Goal: Task Accomplishment & Management: Use online tool/utility

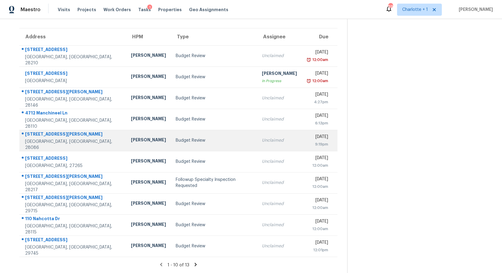
scroll to position [46, 0]
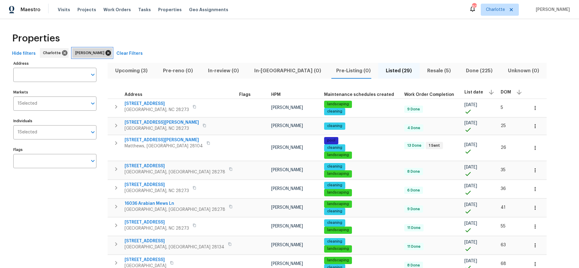
click at [105, 51] on icon at bounding box center [107, 52] width 5 height 5
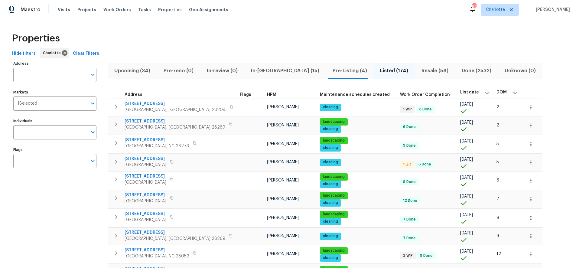
drag, startPoint x: 504, startPoint y: 33, endPoint x: 436, endPoint y: 21, distance: 68.5
click at [503, 33] on div "Properties" at bounding box center [289, 38] width 559 height 19
click at [329, 70] on span "Pre-Listing (4)" at bounding box center [349, 70] width 40 height 8
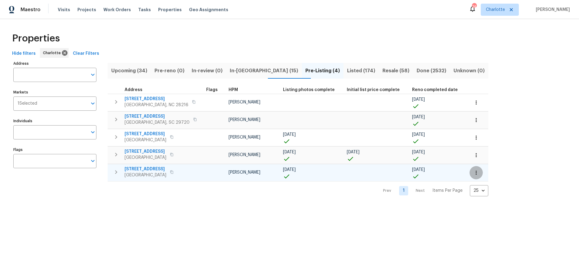
click at [469, 175] on button "button" at bounding box center [475, 172] width 13 height 13
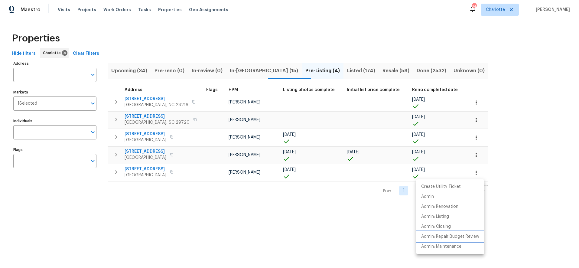
click at [440, 233] on p "Admin: Repair Budget Review" at bounding box center [450, 236] width 58 height 6
drag, startPoint x: 175, startPoint y: 28, endPoint x: 170, endPoint y: 21, distance: 8.2
click at [175, 28] on div at bounding box center [289, 134] width 579 height 268
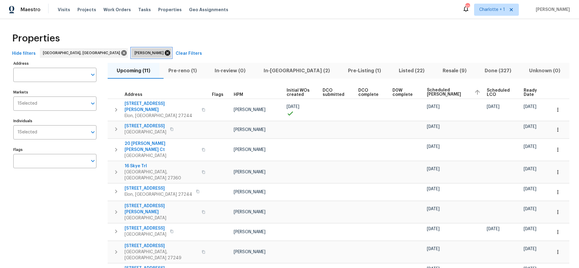
click at [164, 54] on icon at bounding box center [167, 53] width 7 height 7
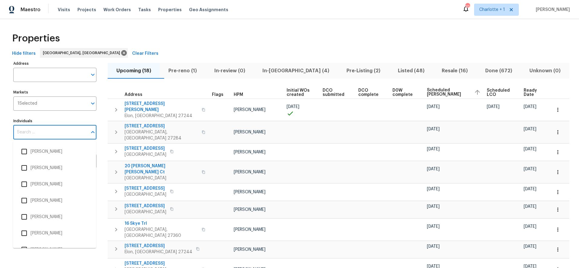
click at [57, 129] on input "Individuals" at bounding box center [50, 132] width 74 height 14
type input "ken"
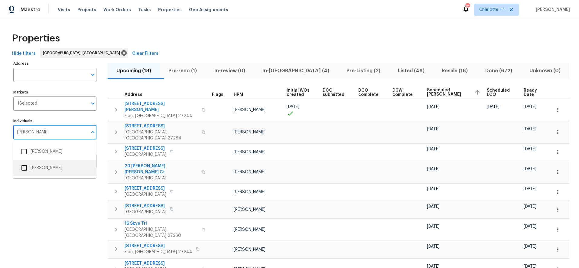
click at [34, 172] on li "Ken Romain" at bounding box center [54, 167] width 73 height 13
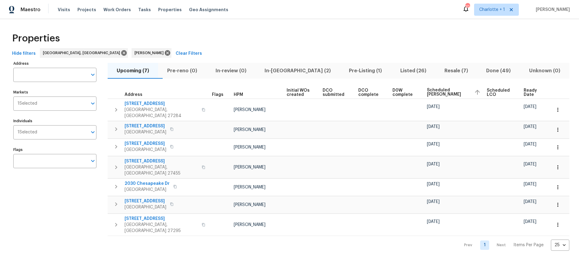
click at [204, 30] on div "Properties" at bounding box center [289, 38] width 559 height 19
click at [286, 74] on span "In-reno (2)" at bounding box center [297, 70] width 77 height 8
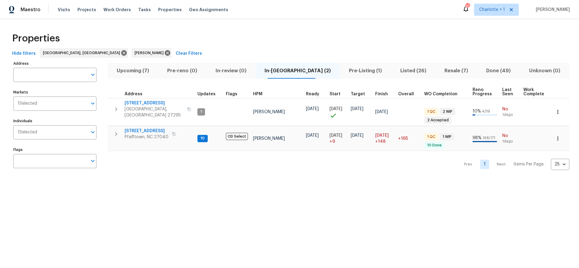
click at [250, 37] on div "Properties" at bounding box center [289, 38] width 559 height 19
click at [343, 70] on span "Pre-Listing (1)" at bounding box center [365, 70] width 44 height 8
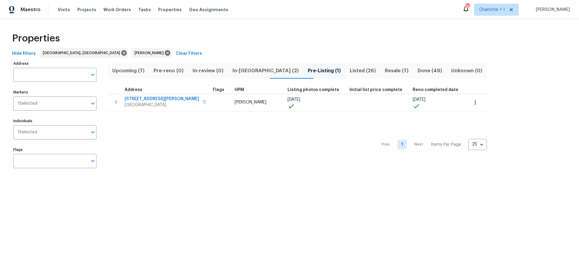
click at [510, 73] on div "Address Address Markets 1 Selected Markets Individuals 1 Selected Individuals F…" at bounding box center [289, 116] width 559 height 115
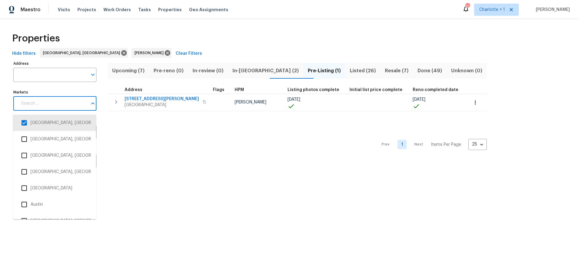
click at [62, 105] on input "Markets" at bounding box center [53, 103] width 70 height 14
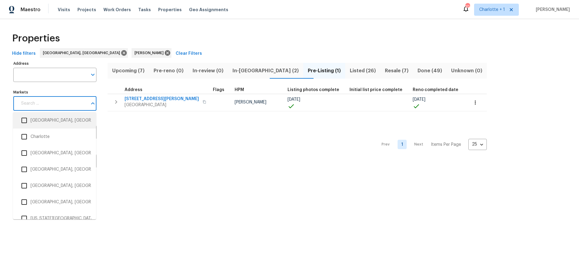
scroll to position [213, 0]
click at [47, 126] on li "Charleston, SC" at bounding box center [54, 121] width 73 height 13
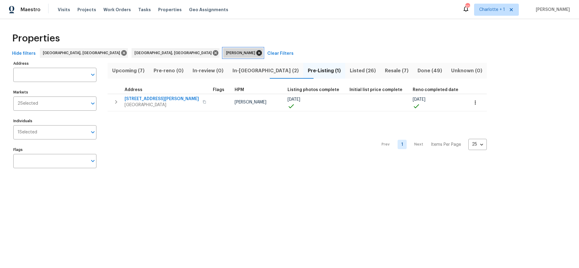
click at [256, 52] on icon at bounding box center [259, 53] width 7 height 7
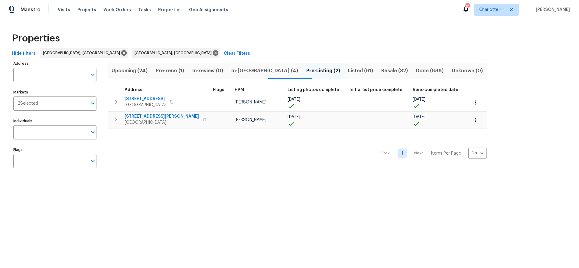
click at [167, 71] on span "Pre-reno (1)" at bounding box center [169, 70] width 29 height 8
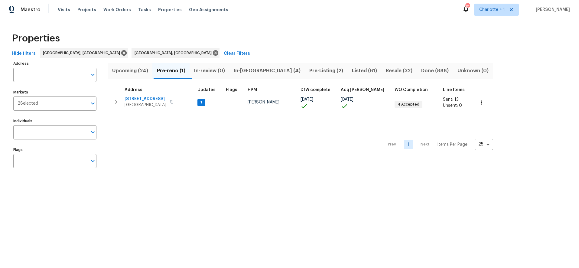
click at [229, 69] on button "In-review (0)" at bounding box center [209, 71] width 40 height 16
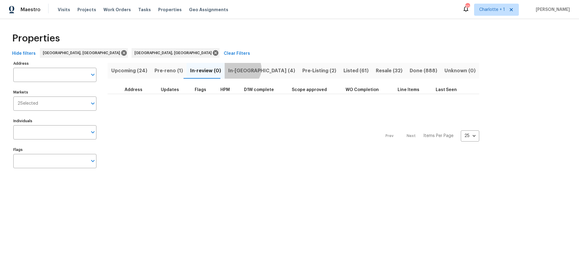
click at [237, 69] on span "In-reno (4)" at bounding box center [261, 70] width 67 height 8
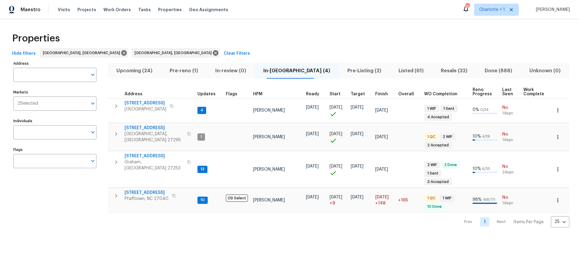
click at [239, 30] on div "Properties" at bounding box center [289, 38] width 559 height 19
click at [353, 79] on div "Upcoming (24) Pre-reno (1) In-review (0) In-reno (4) Pre-Listing (2) Listed (61…" at bounding box center [338, 143] width 461 height 168
click at [350, 70] on span "Pre-Listing (2)" at bounding box center [364, 70] width 44 height 8
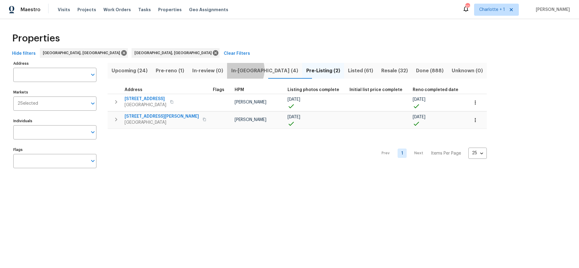
click at [241, 70] on span "In-reno (4)" at bounding box center [265, 70] width 68 height 8
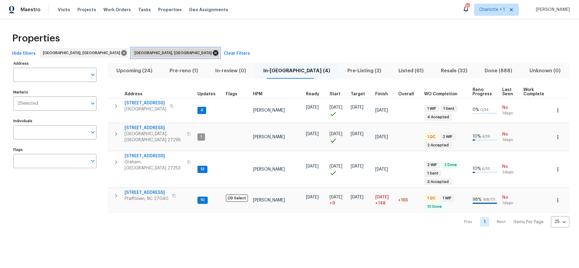
click at [213, 54] on icon at bounding box center [215, 52] width 5 height 5
click at [441, 33] on div "Properties" at bounding box center [289, 38] width 559 height 19
click at [376, 15] on div "Maestro Visits Projects Work Orders Tasks Properties Geo Assignments 101 Charlo…" at bounding box center [289, 9] width 579 height 19
click at [218, 30] on div "Properties" at bounding box center [289, 38] width 559 height 19
drag, startPoint x: 199, startPoint y: 28, endPoint x: 194, endPoint y: 29, distance: 4.6
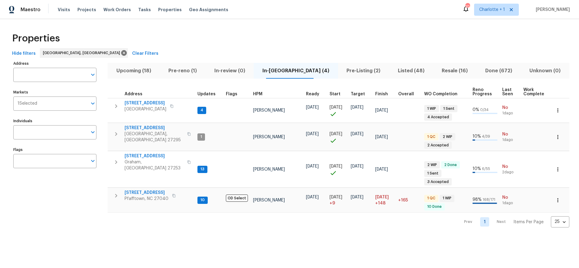
click at [199, 28] on div "Properties Hide filters Greensboro, NC Clear Filters Address Address Markets 1 …" at bounding box center [289, 128] width 579 height 218
click at [31, 128] on input "Individuals" at bounding box center [50, 132] width 74 height 14
type input "ken romain"
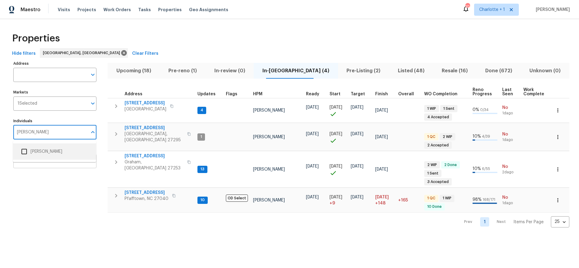
click at [33, 157] on li "Ken Romain" at bounding box center [54, 151] width 83 height 16
click at [73, 133] on input "Individuals" at bounding box center [50, 132] width 74 height 14
type input "ken romain"
click at [53, 149] on li "Ken Romain" at bounding box center [54, 151] width 73 height 13
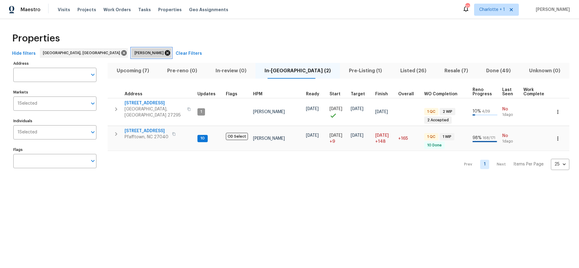
click at [164, 51] on icon at bounding box center [167, 53] width 7 height 7
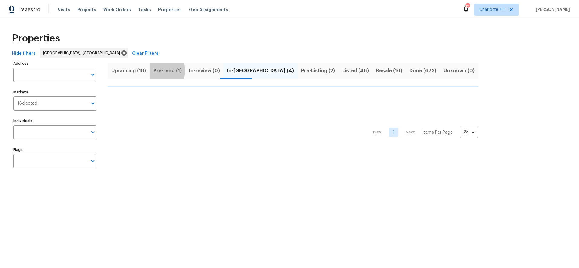
click at [156, 70] on div "Upcoming (18) Pre-reno (1) In-review (0) In-reno (4) Pre-Listing (2) Listed (48…" at bounding box center [293, 71] width 370 height 16
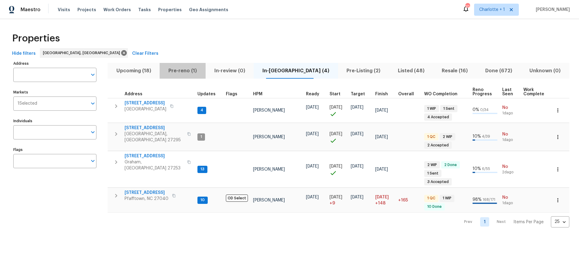
click at [191, 66] on button "Pre-reno (1)" at bounding box center [183, 71] width 46 height 16
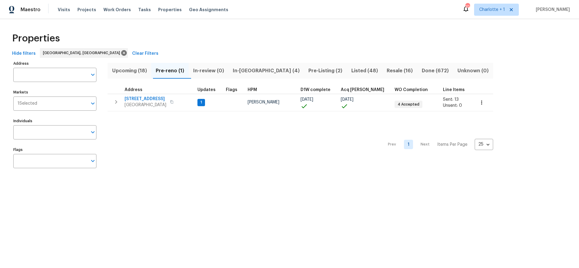
click at [119, 69] on span "Upcoming (18)" at bounding box center [129, 70] width 36 height 8
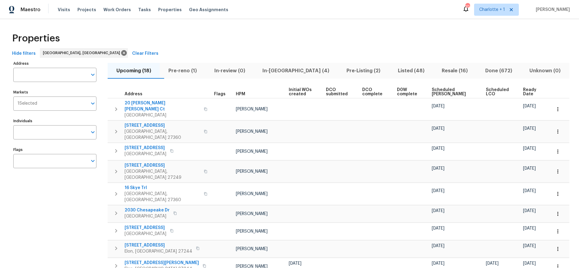
click at [525, 94] on span "Ready Date" at bounding box center [532, 92] width 18 height 8
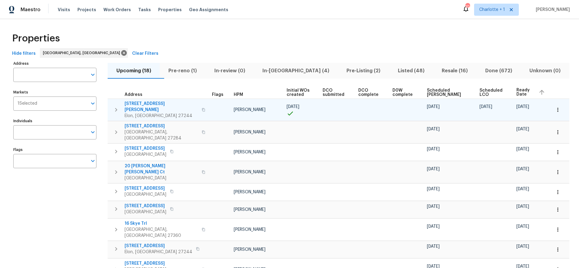
click at [147, 102] on span "310 Trimble Dr" at bounding box center [160, 107] width 73 height 12
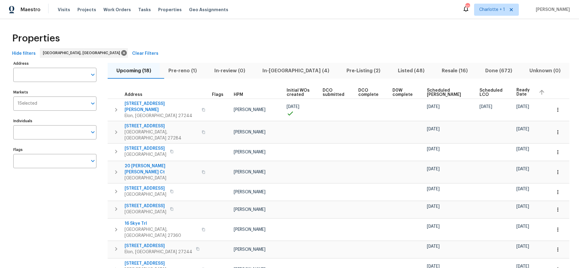
click at [190, 64] on button "Pre-reno (1)" at bounding box center [183, 71] width 46 height 16
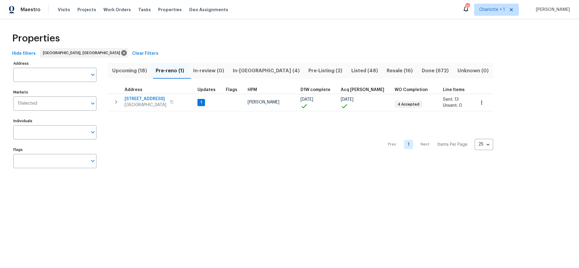
click at [117, 71] on span "Upcoming (18)" at bounding box center [129, 70] width 36 height 8
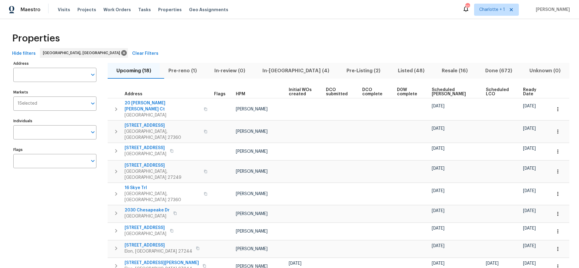
click at [523, 89] on span "Ready Date" at bounding box center [532, 92] width 18 height 8
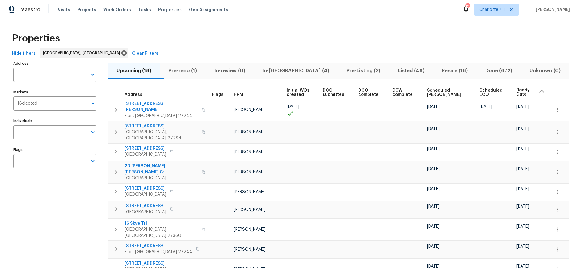
scroll to position [62, 0]
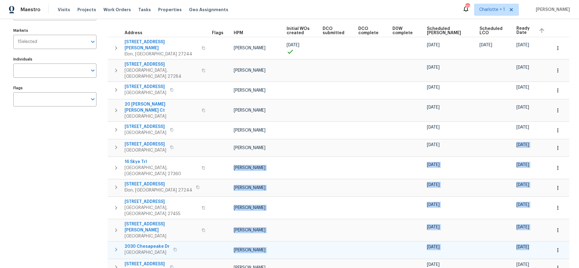
drag, startPoint x: 509, startPoint y: 131, endPoint x: 526, endPoint y: 223, distance: 94.4
click at [526, 223] on tbody "310 Trimble Dr Elon, NC 27244 Terry Tullar 08/13/25 08/15/25 08/20/25 08/21/25 …" at bounding box center [338, 216] width 461 height 359
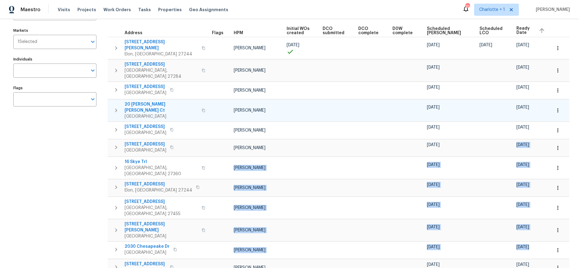
scroll to position [53, 0]
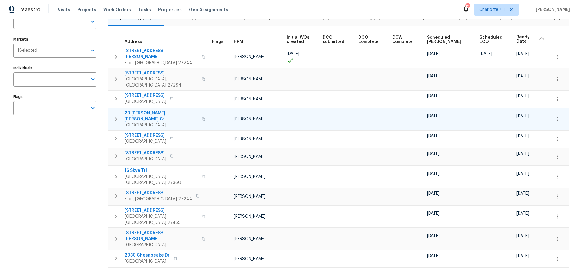
click at [494, 108] on td at bounding box center [495, 119] width 37 height 22
click at [517, 151] on span "09/02/25" at bounding box center [522, 153] width 13 height 4
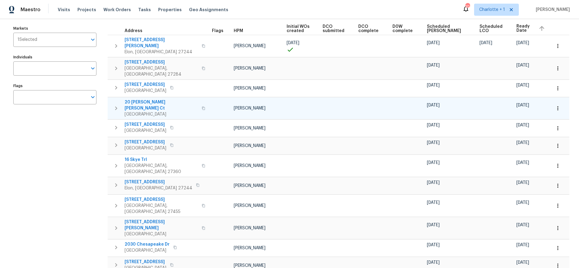
scroll to position [0, 0]
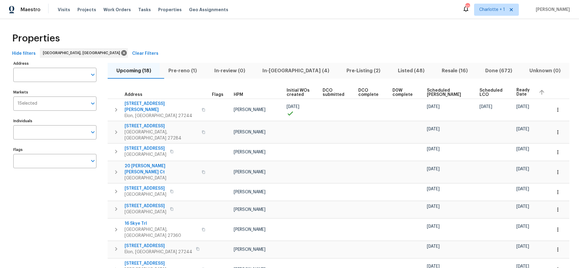
click at [341, 65] on button "Pre-Listing (2)" at bounding box center [363, 71] width 51 height 16
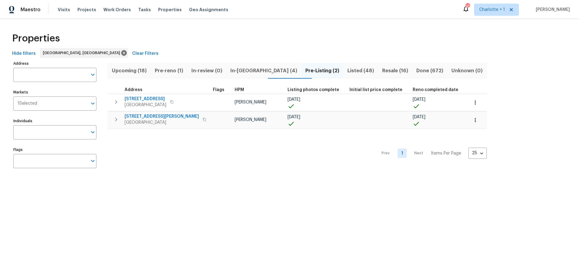
click at [233, 42] on div "Properties" at bounding box center [289, 38] width 559 height 19
click at [352, 38] on div "Properties" at bounding box center [289, 38] width 559 height 19
click at [310, 40] on div "Properties" at bounding box center [289, 38] width 559 height 19
click at [365, 37] on div "Properties" at bounding box center [289, 38] width 559 height 19
click at [438, 37] on div "Properties" at bounding box center [289, 38] width 559 height 19
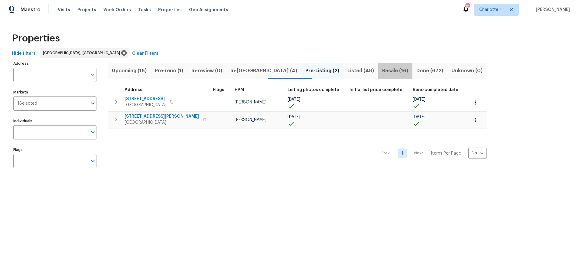
click at [378, 75] on button "Resale (16)" at bounding box center [395, 71] width 34 height 16
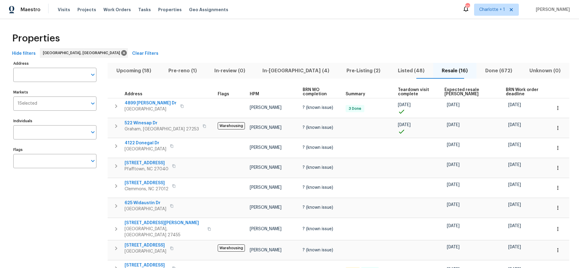
click at [444, 91] on span "Expected resale COE" at bounding box center [469, 92] width 51 height 8
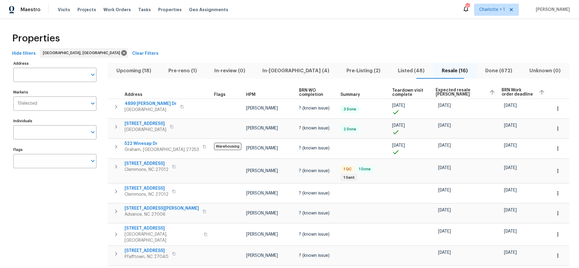
click at [441, 91] on span "Expected resale COE" at bounding box center [459, 92] width 48 height 8
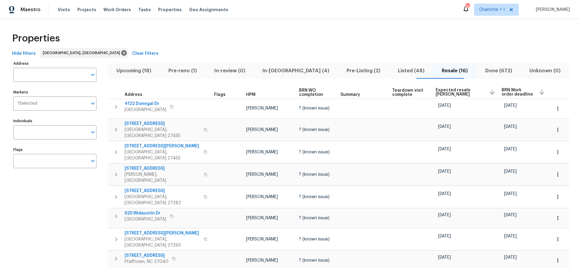
click at [228, 41] on div "Properties" at bounding box center [289, 38] width 559 height 19
click at [385, 38] on div "Properties" at bounding box center [289, 38] width 559 height 19
click at [61, 224] on div "Address Address Markets 1 Selected Markets Individuals Individuals Flags Flags" at bounding box center [58, 255] width 91 height 393
click at [467, 34] on div "Properties" at bounding box center [289, 38] width 559 height 19
click at [165, 43] on div "Properties" at bounding box center [289, 38] width 559 height 19
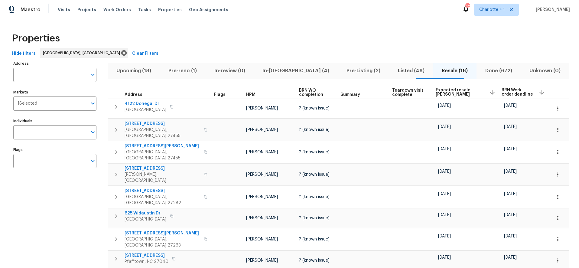
click at [168, 47] on div "Properties" at bounding box center [289, 38] width 559 height 19
click at [344, 72] on span "Pre-Listing (2)" at bounding box center [363, 70] width 44 height 8
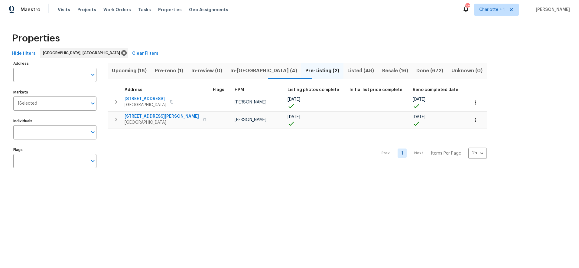
click at [257, 55] on div "Hide filters Greensboro, NC Clear Filters" at bounding box center [289, 53] width 559 height 11
click at [245, 72] on span "In-reno (4)" at bounding box center [264, 70] width 68 height 8
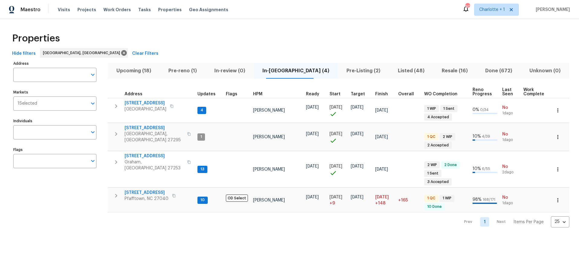
click at [158, 53] on div "Hide filters Greensboro, NC Clear Filters" at bounding box center [289, 53] width 559 height 11
click at [128, 31] on div "Properties" at bounding box center [289, 38] width 559 height 19
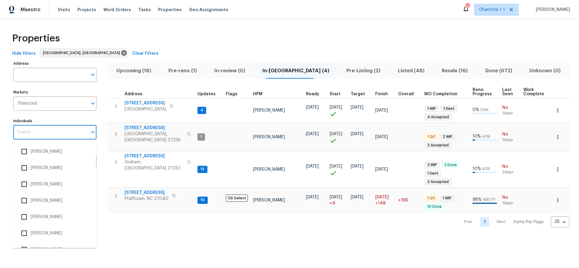
click at [55, 138] on input "Individuals" at bounding box center [50, 132] width 74 height 14
type input "terry tullar"
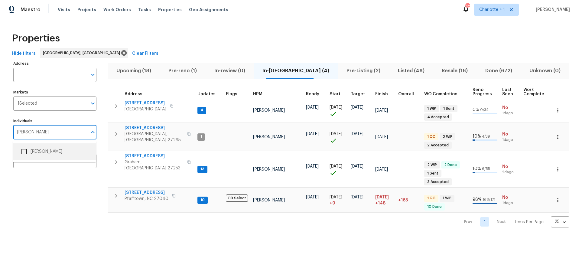
click at [49, 153] on li "[PERSON_NAME]" at bounding box center [54, 151] width 73 height 13
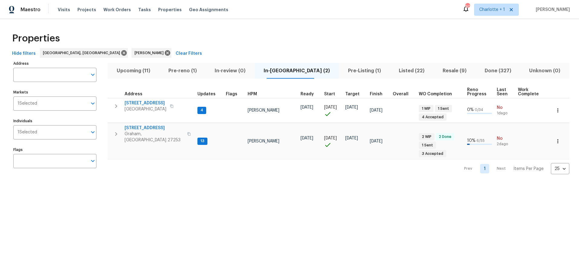
click at [220, 29] on div "Properties" at bounding box center [289, 38] width 559 height 19
click at [234, 25] on div "Properties Hide filters Greensboro, NC Terry Tullar Clear Filters Address Addre…" at bounding box center [289, 101] width 579 height 165
click at [214, 30] on div "Properties" at bounding box center [289, 38] width 559 height 19
click at [191, 32] on div "Properties" at bounding box center [289, 38] width 559 height 19
click at [385, 32] on div "Properties" at bounding box center [289, 38] width 559 height 19
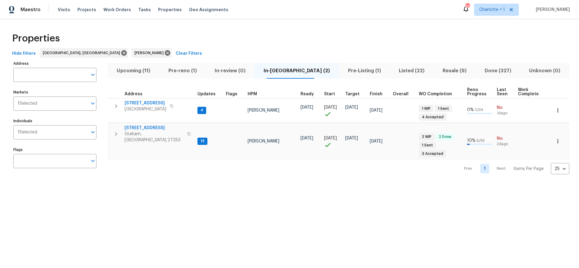
click at [146, 31] on div "Properties" at bounding box center [289, 38] width 559 height 19
click at [182, 71] on span "Pre-reno (1)" at bounding box center [182, 70] width 39 height 8
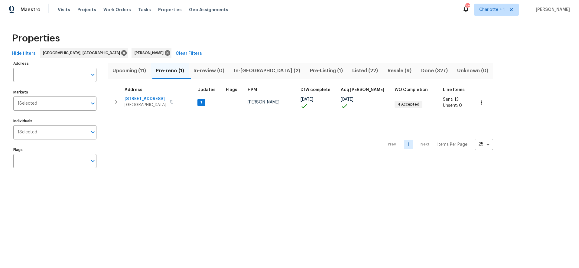
click at [483, 39] on div "Properties" at bounding box center [289, 38] width 559 height 19
click at [449, 24] on div "Properties Hide filters Greensboro, NC Terry Tullar Clear Filters Address Addre…" at bounding box center [289, 101] width 579 height 165
click at [209, 39] on div "Properties" at bounding box center [289, 38] width 559 height 19
click at [62, 184] on html "Maestro Visits Projects Work Orders Tasks Properties Geo Assignments 90 Charlot…" at bounding box center [289, 92] width 579 height 184
click at [242, 74] on span "In-reno (2)" at bounding box center [267, 70] width 69 height 8
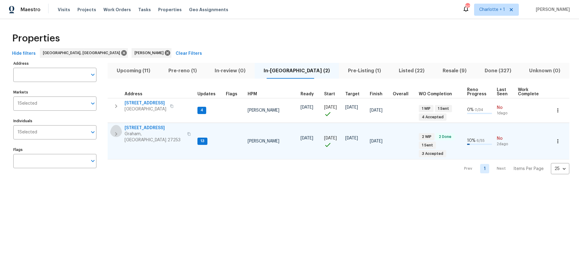
click at [114, 130] on icon "button" at bounding box center [115, 133] width 7 height 7
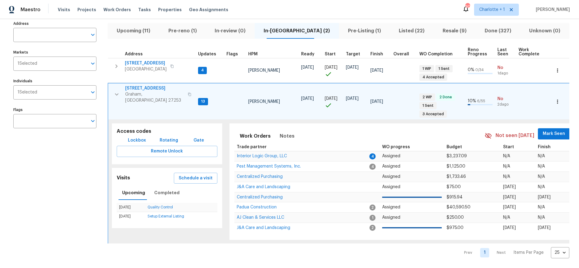
scroll to position [46, 0]
click at [117, 91] on button "button" at bounding box center [117, 94] width 12 height 18
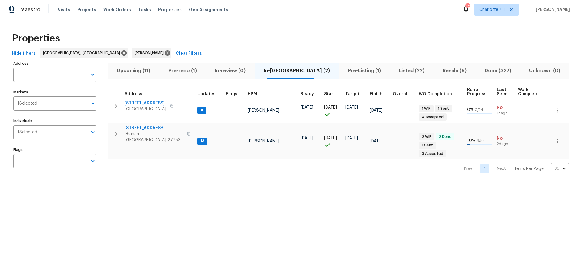
click at [71, 182] on div "Properties Hide filters Greensboro, NC Terry Tullar Clear Filters Address Addre…" at bounding box center [289, 101] width 579 height 165
click at [125, 72] on span "Upcoming (11)" at bounding box center [133, 70] width 44 height 8
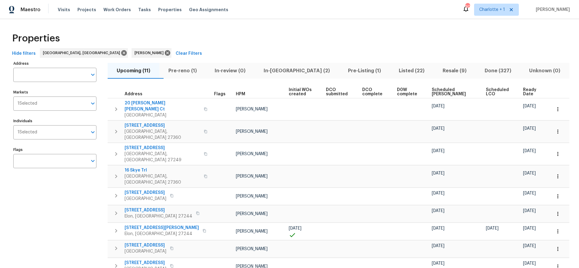
click at [521, 96] on th "Ready Date" at bounding box center [534, 92] width 28 height 12
click at [523, 93] on span "Ready Date" at bounding box center [532, 92] width 18 height 8
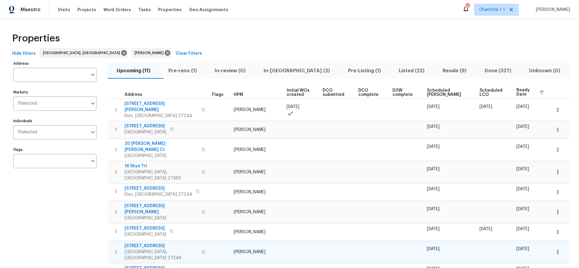
scroll to position [52, 0]
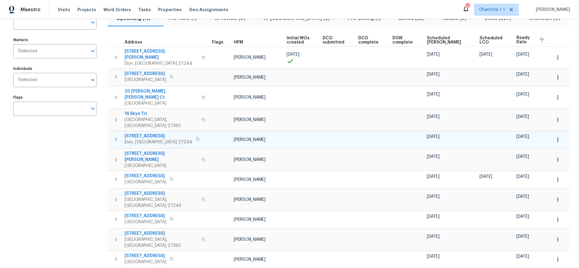
click at [289, 131] on td at bounding box center [302, 139] width 36 height 17
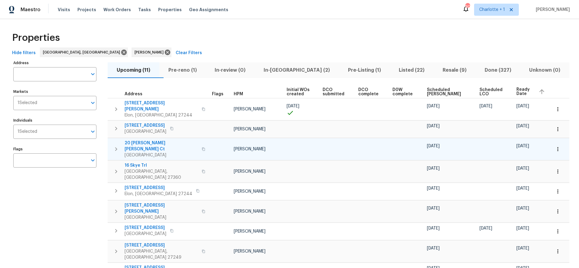
scroll to position [0, 0]
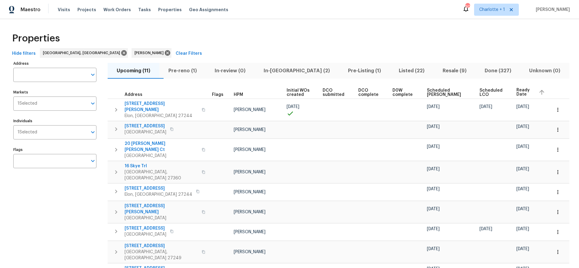
click at [294, 38] on div "Properties" at bounding box center [289, 38] width 559 height 19
click at [448, 69] on span "Resale (9)" at bounding box center [454, 70] width 35 height 8
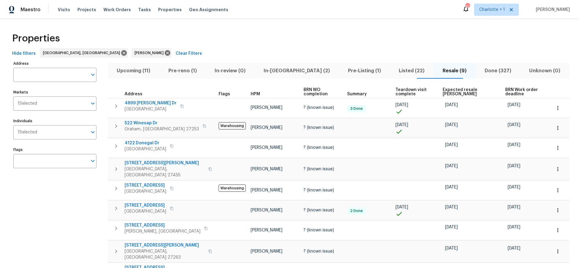
click at [293, 45] on div "Properties" at bounding box center [289, 38] width 559 height 19
click at [445, 50] on div "Hide filters Greensboro, NC Terry Tullar Clear Filters" at bounding box center [289, 53] width 559 height 11
click at [423, 44] on div "Properties" at bounding box center [289, 38] width 559 height 19
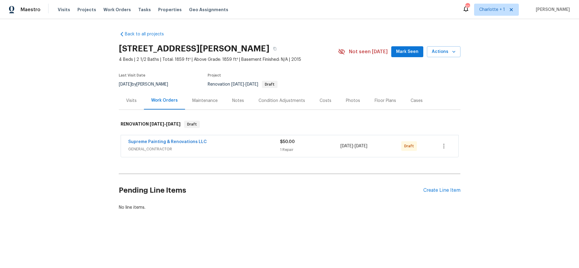
click at [327, 99] on div "Costs" at bounding box center [325, 101] width 26 height 18
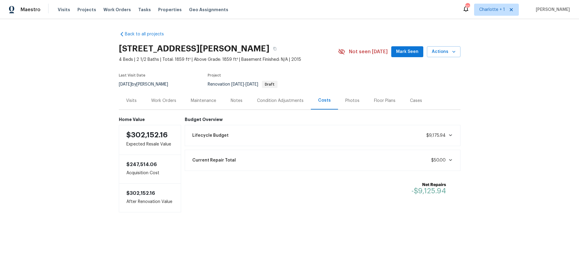
click at [267, 101] on div "Condition Adjustments" at bounding box center [280, 101] width 47 height 6
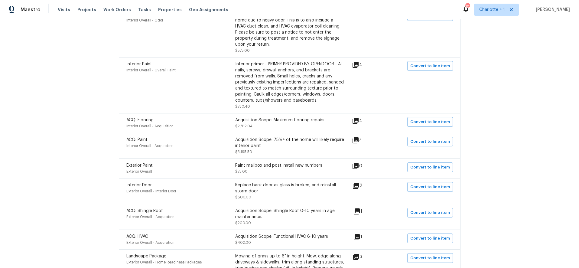
scroll to position [164, 0]
click at [360, 121] on div "4" at bounding box center [367, 121] width 30 height 7
click at [357, 122] on icon at bounding box center [355, 122] width 6 height 6
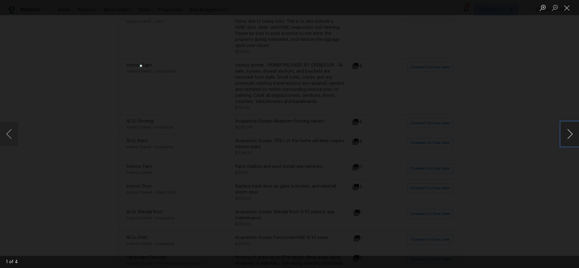
click at [569, 134] on button "Next image" at bounding box center [570, 134] width 18 height 24
click at [567, 134] on button "Next image" at bounding box center [570, 134] width 18 height 24
click at [460, 100] on div "Lightbox" at bounding box center [289, 134] width 579 height 268
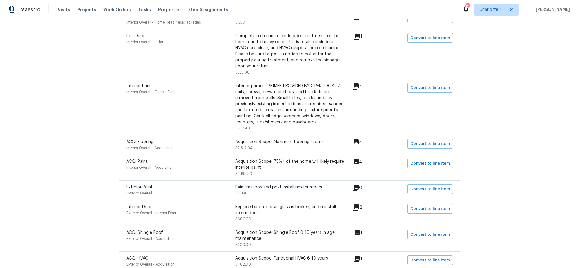
scroll to position [0, 0]
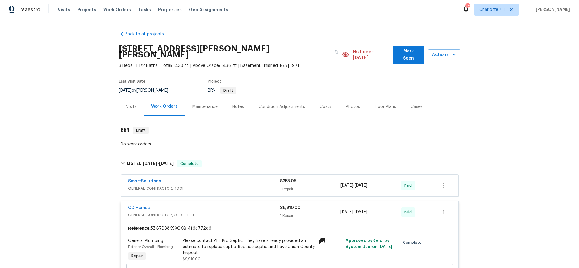
scroll to position [94, 0]
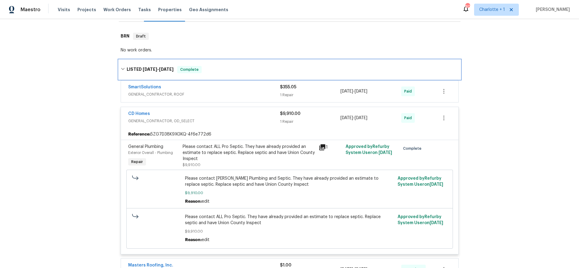
click at [124, 66] on div "LISTED [DATE] - [DATE] Complete" at bounding box center [290, 69] width 338 height 7
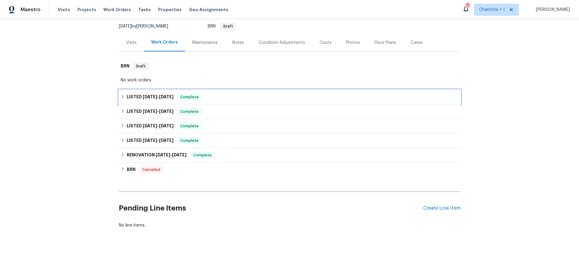
scroll to position [0, 0]
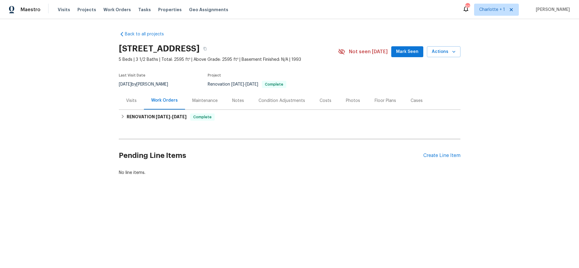
click at [323, 99] on div "Costs" at bounding box center [325, 101] width 12 height 6
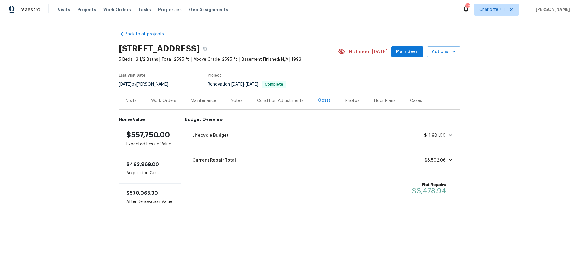
click at [345, 100] on div "Photos" at bounding box center [352, 101] width 14 height 6
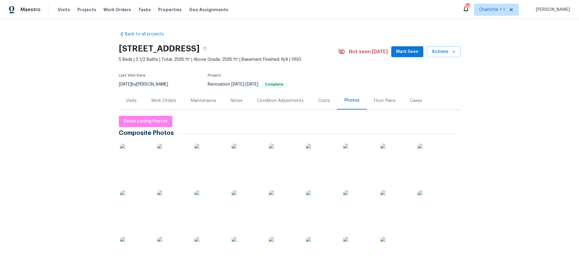
click at [140, 158] on img at bounding box center [135, 159] width 30 height 30
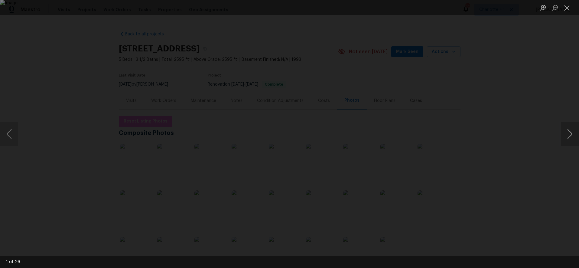
click at [568, 138] on button "Next image" at bounding box center [570, 134] width 18 height 24
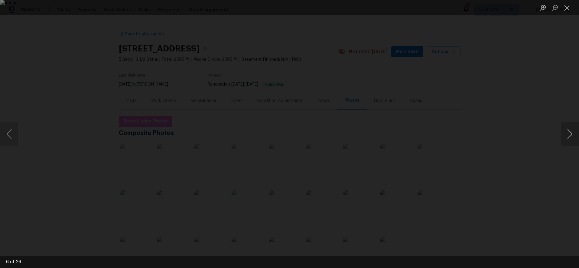
click at [568, 138] on button "Next image" at bounding box center [570, 134] width 18 height 24
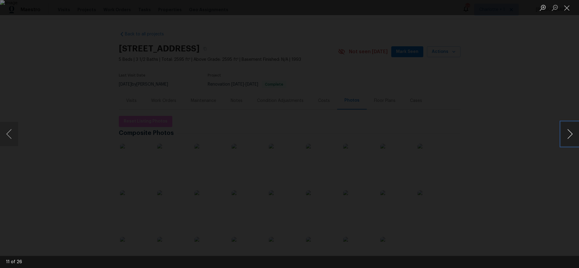
click at [568, 138] on button "Next image" at bounding box center [570, 134] width 18 height 24
click at [522, 79] on div "Lightbox" at bounding box center [289, 134] width 579 height 268
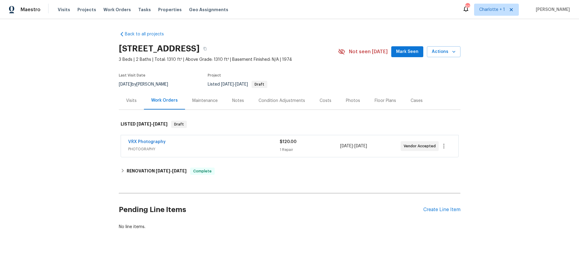
click at [321, 100] on div "Costs" at bounding box center [325, 101] width 12 height 6
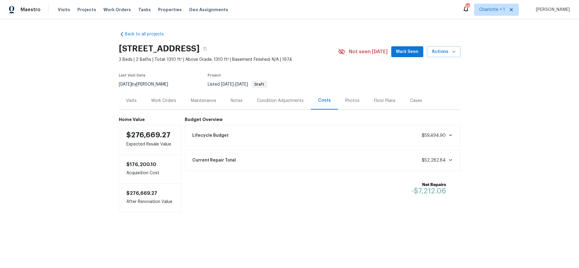
click at [172, 101] on div "Work Orders" at bounding box center [163, 101] width 25 height 6
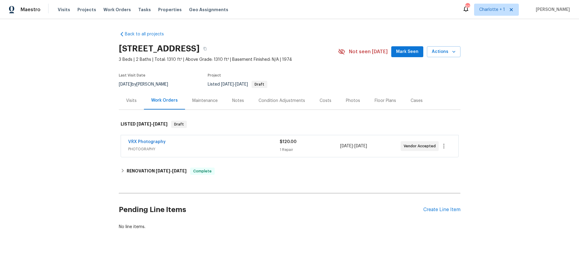
click at [319, 101] on div "Costs" at bounding box center [325, 101] width 12 height 6
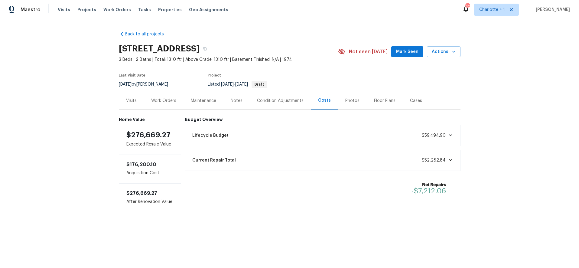
click at [345, 101] on div "Photos" at bounding box center [352, 101] width 14 height 6
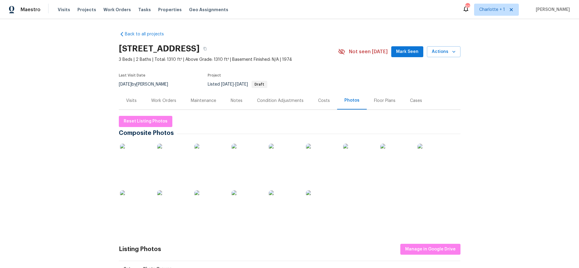
click at [130, 157] on img at bounding box center [135, 159] width 30 height 30
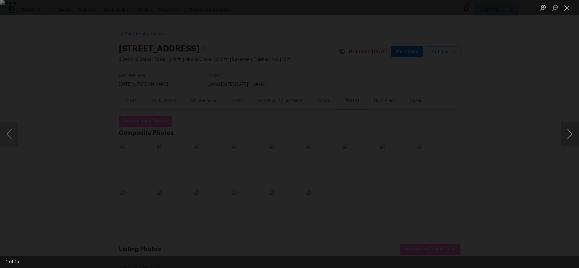
click at [567, 133] on button "Next image" at bounding box center [570, 134] width 18 height 24
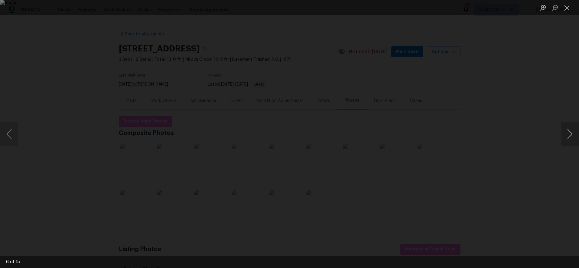
click at [565, 128] on button "Next image" at bounding box center [570, 134] width 18 height 24
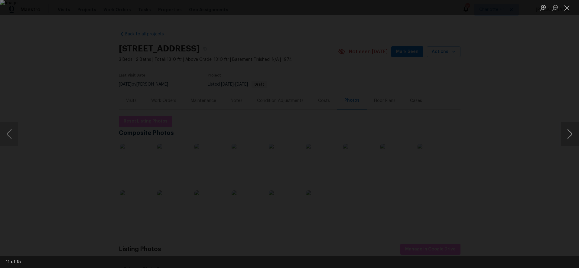
click at [565, 128] on button "Next image" at bounding box center [570, 134] width 18 height 24
click at [520, 64] on div "Lightbox" at bounding box center [289, 134] width 579 height 268
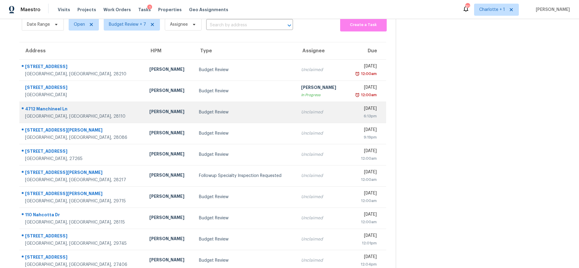
scroll to position [29, 0]
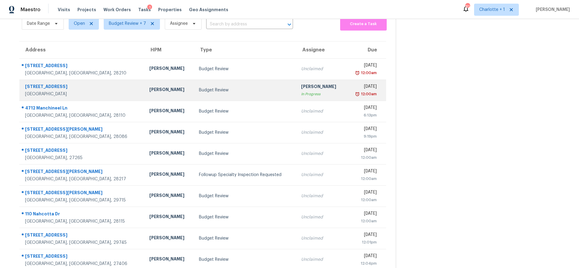
click at [144, 97] on td "[PERSON_NAME]" at bounding box center [169, 89] width 50 height 21
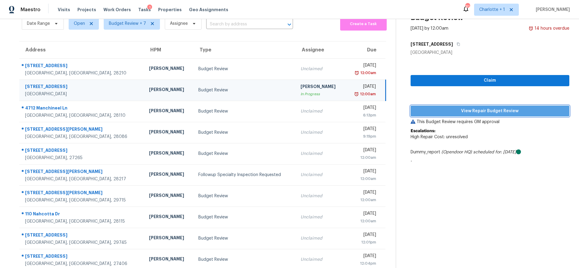
click at [473, 115] on button "View Repair Budget Review" at bounding box center [489, 110] width 159 height 11
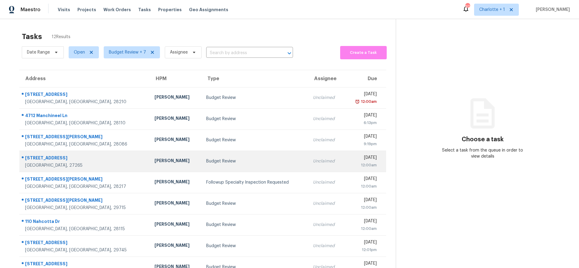
scroll to position [51, 0]
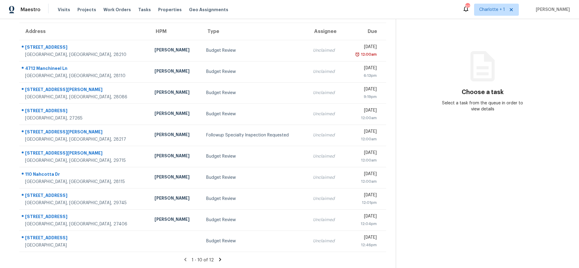
click at [217, 251] on section "Tasks 12 Results Date Range Open Budget Review + 7 Assignee ​ Create a Task Add…" at bounding box center [203, 125] width 386 height 286
click at [217, 257] on icon at bounding box center [219, 259] width 5 height 5
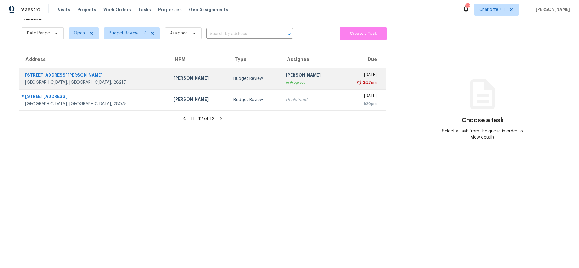
click at [173, 77] on div "Jason Bouque" at bounding box center [198, 79] width 50 height 8
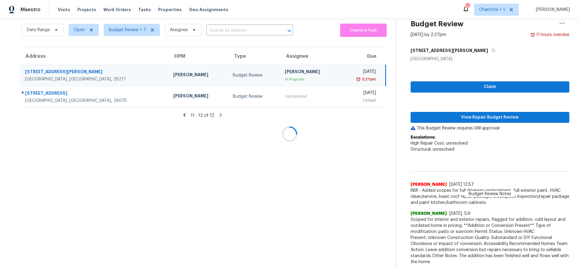
scroll to position [36, 0]
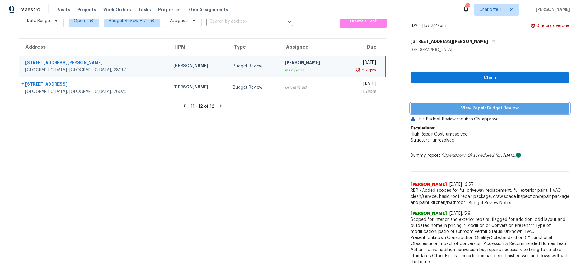
click at [434, 105] on span "View Repair Budget Review" at bounding box center [489, 109] width 149 height 8
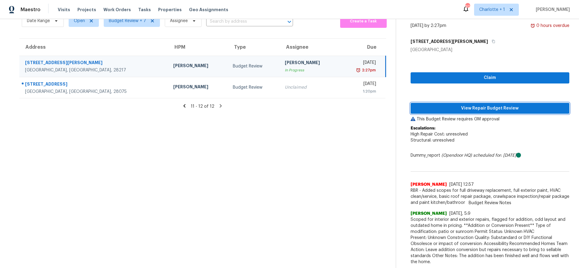
click at [427, 105] on span "View Repair Budget Review" at bounding box center [489, 109] width 149 height 8
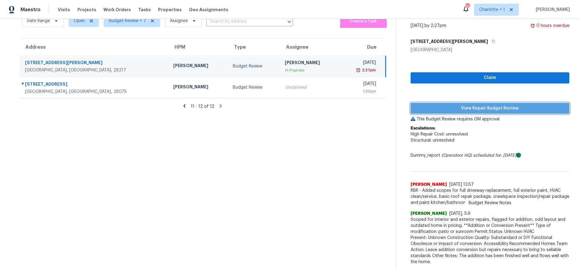
click at [436, 105] on span "View Repair Budget Review" at bounding box center [489, 109] width 149 height 8
click at [469, 105] on span "View Repair Budget Review" at bounding box center [489, 109] width 149 height 8
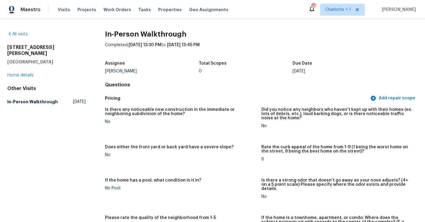
drag, startPoint x: 55, startPoint y: 149, endPoint x: 97, endPoint y: 66, distance: 92.8
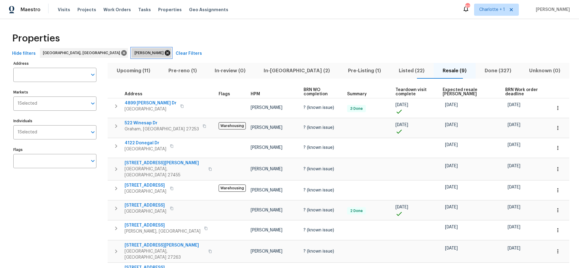
click at [165, 50] on icon at bounding box center [167, 52] width 5 height 5
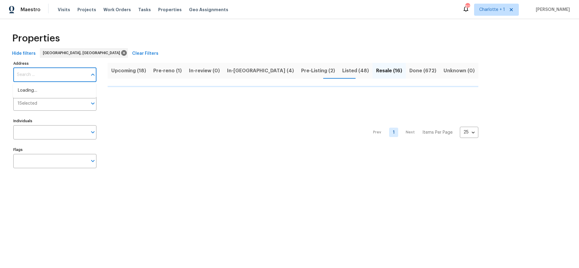
click at [62, 74] on input "Address" at bounding box center [50, 75] width 74 height 14
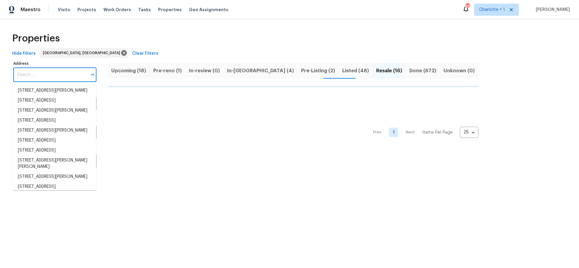
paste input "[STREET_ADDRESS]"
type input "[STREET_ADDRESS]"
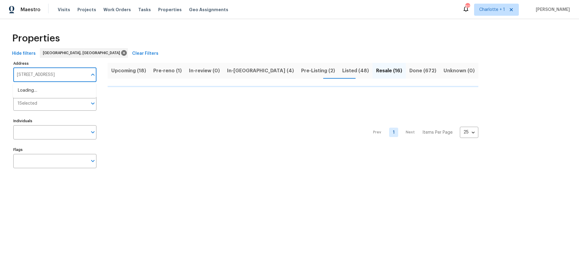
scroll to position [0, 25]
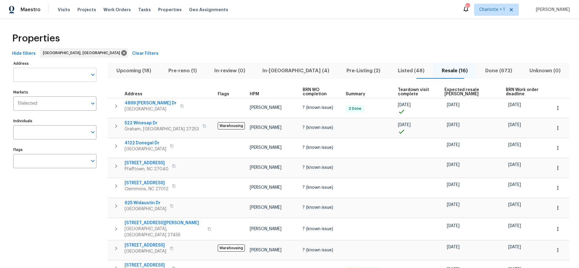
click at [59, 74] on input "Address" at bounding box center [50, 75] width 74 height 14
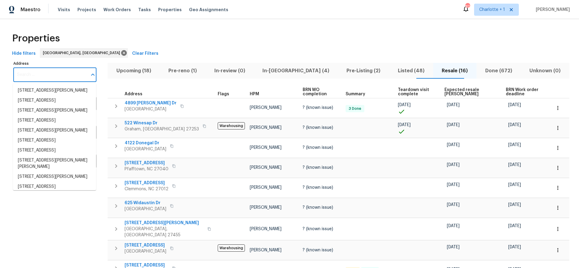
paste input "[STREET_ADDRESS]"
type input "[STREET_ADDRESS]"
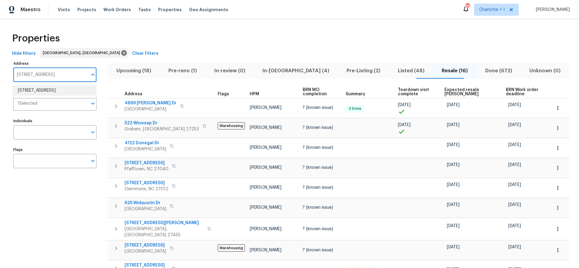
click at [53, 95] on li "[STREET_ADDRESS]" at bounding box center [54, 91] width 83 height 10
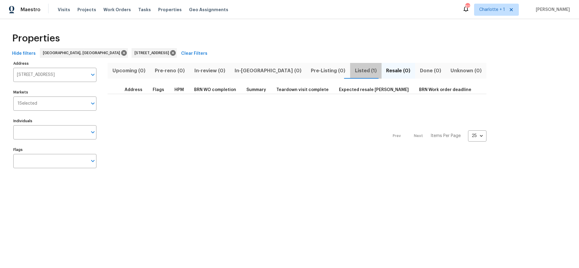
click at [354, 66] on span "Listed (1)" at bounding box center [366, 70] width 24 height 8
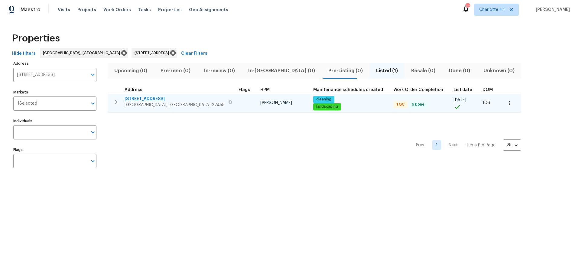
click at [162, 96] on span "[STREET_ADDRESS]" at bounding box center [174, 99] width 100 height 6
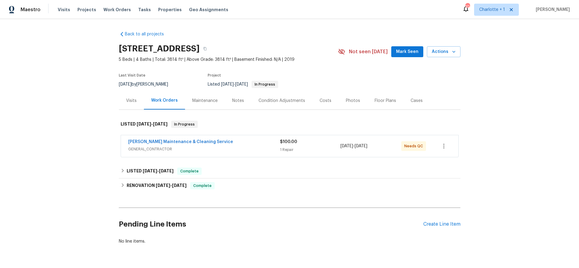
click at [132, 96] on div "Visits" at bounding box center [131, 101] width 25 height 18
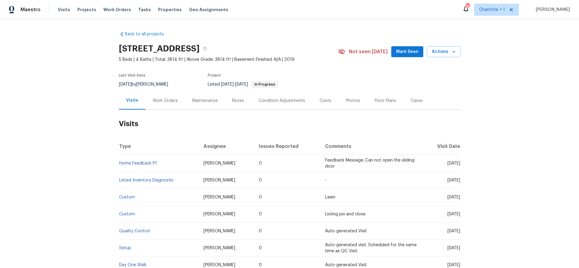
scroll to position [68, 0]
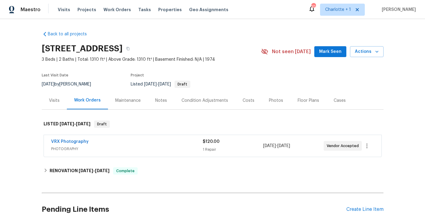
click at [242, 102] on div "Costs" at bounding box center [248, 101] width 12 height 6
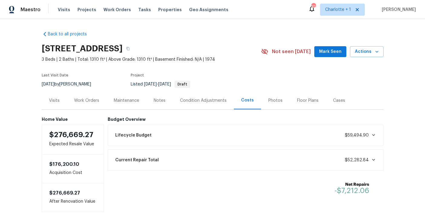
click at [273, 102] on div "Photos" at bounding box center [275, 101] width 14 height 6
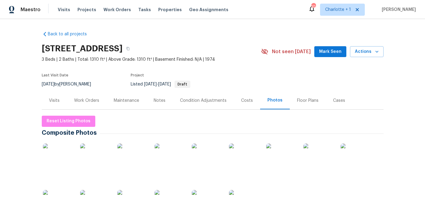
click at [198, 101] on div "Condition Adjustments" at bounding box center [203, 101] width 47 height 6
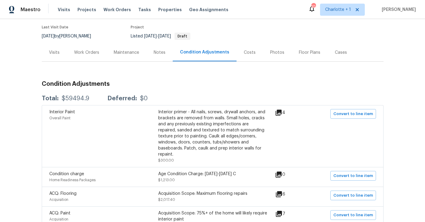
scroll to position [44, 0]
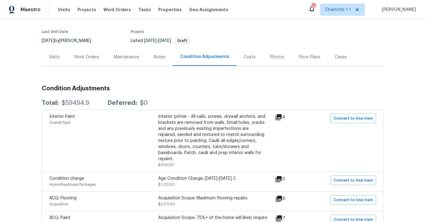
click at [81, 57] on div "Work Orders" at bounding box center [86, 57] width 25 height 6
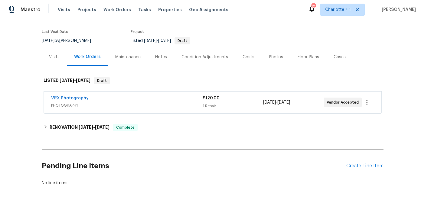
click at [59, 119] on div "Back to all projects 4026 Palmetto Dr, Rock Hill, SC 29732 3 Beds | 2 Baths | T…" at bounding box center [212, 87] width 341 height 208
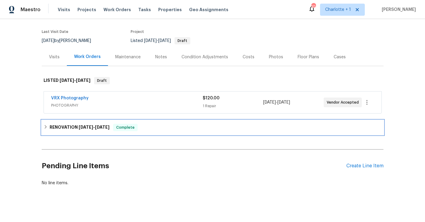
click at [57, 125] on h6 "RENOVATION 7/18/25 - 8/22/25" at bounding box center [80, 127] width 60 height 7
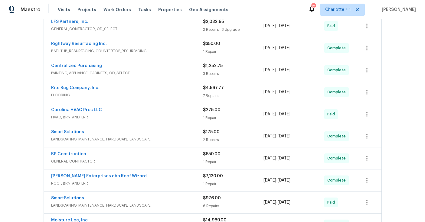
scroll to position [171, 0]
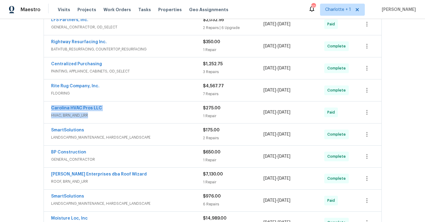
drag, startPoint x: 126, startPoint y: 114, endPoint x: 107, endPoint y: 104, distance: 21.9
click at [132, 102] on div "Carolina HVAC Pros LLC HVAC, BRN_AND_LRR $275.00 1 Repair 7/18/2025 - 7/25/2025…" at bounding box center [212, 113] width 337 height 22
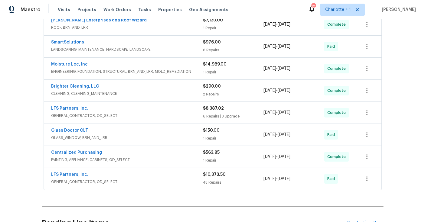
scroll to position [329, 0]
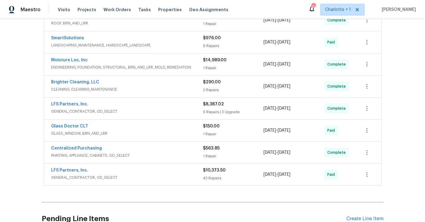
click at [172, 62] on div "Moisture Loc, Inc" at bounding box center [127, 60] width 152 height 7
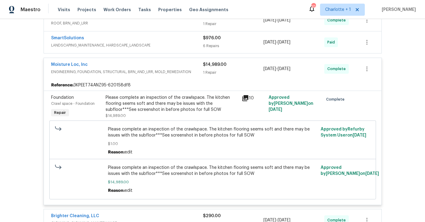
click at [167, 103] on div "Please complete an inspection of the crawlspace. The kitchen flooring seems sof…" at bounding box center [171, 104] width 132 height 18
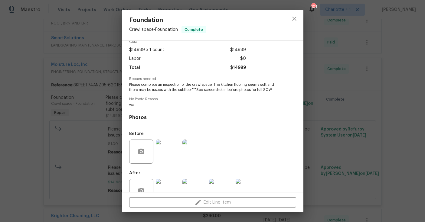
scroll to position [46, 0]
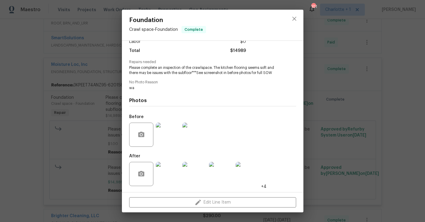
click at [166, 170] on img at bounding box center [168, 174] width 24 height 24
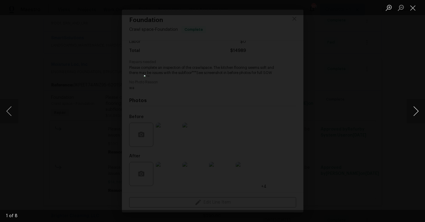
click at [414, 112] on button "Next image" at bounding box center [415, 111] width 18 height 24
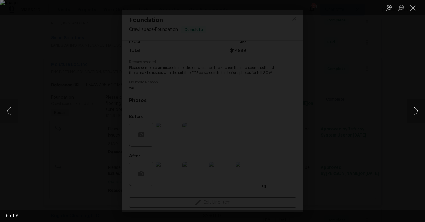
click at [414, 112] on button "Next image" at bounding box center [415, 111] width 18 height 24
click at [389, 61] on div "Lightbox" at bounding box center [212, 111] width 425 height 222
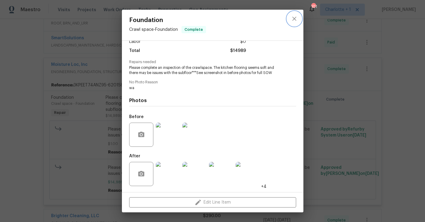
drag, startPoint x: 294, startPoint y: 19, endPoint x: 272, endPoint y: 26, distance: 23.4
click at [294, 19] on icon "close" at bounding box center [294, 19] width 4 height 4
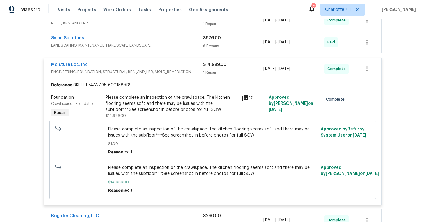
click at [194, 76] on div "Moisture Loc, Inc ENGINEERING, FOUNDATION, STRUCTURAL, BRN_AND_LRR, MOLD_REMEDI…" at bounding box center [212, 69] width 337 height 22
click at [187, 67] on div "Moisture Loc, Inc" at bounding box center [127, 65] width 152 height 7
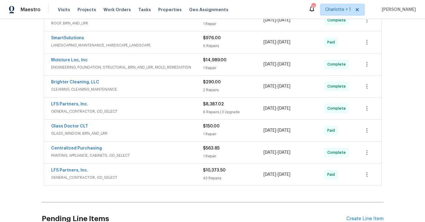
click at [179, 105] on div "LFS Partners, Inc." at bounding box center [127, 104] width 152 height 7
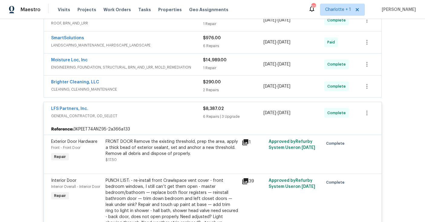
click at [173, 116] on span "GENERAL_CONTRACTOR, OD_SELECT" at bounding box center [127, 116] width 152 height 6
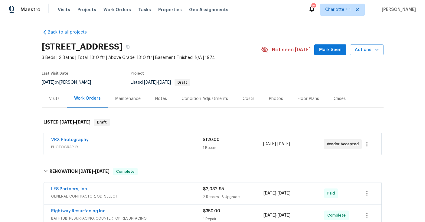
scroll to position [0, 0]
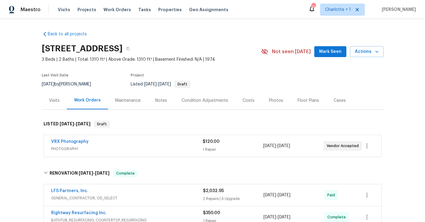
drag, startPoint x: 270, startPoint y: 97, endPoint x: 265, endPoint y: 96, distance: 4.9
click at [270, 97] on div "Photos" at bounding box center [275, 101] width 29 height 18
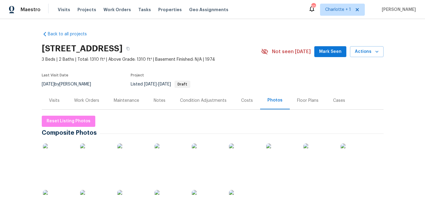
click at [53, 160] on img at bounding box center [58, 159] width 30 height 30
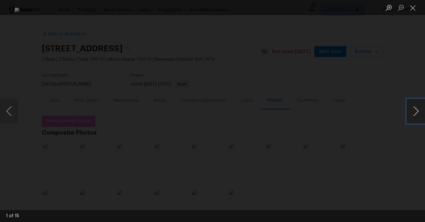
click at [412, 114] on button "Next image" at bounding box center [415, 111] width 18 height 24
click at [419, 110] on button "Next image" at bounding box center [415, 111] width 18 height 24
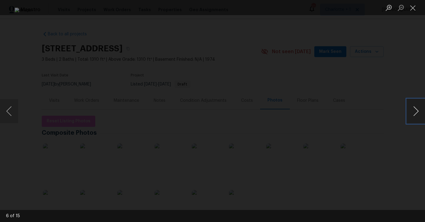
click at [419, 110] on button "Next image" at bounding box center [415, 111] width 18 height 24
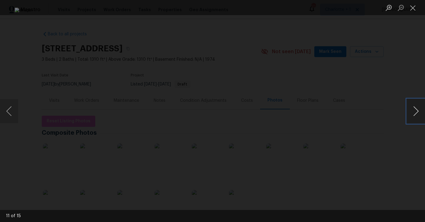
click at [419, 110] on button "Next image" at bounding box center [415, 111] width 18 height 24
click at [411, 112] on button "Next image" at bounding box center [415, 111] width 18 height 24
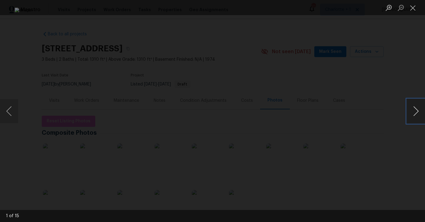
click at [411, 112] on button "Next image" at bounding box center [415, 111] width 18 height 24
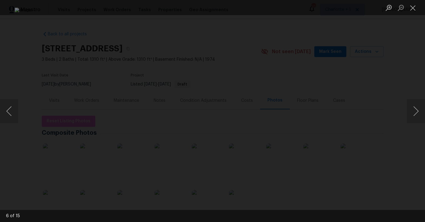
click at [401, 63] on div "Lightbox" at bounding box center [212, 111] width 425 height 222
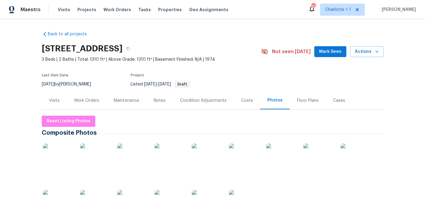
click at [241, 99] on div "Costs" at bounding box center [247, 101] width 12 height 6
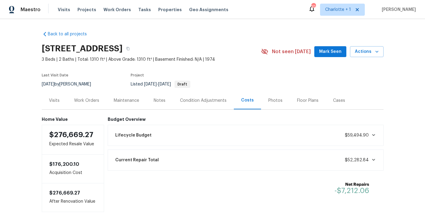
click at [21, 54] on div "Back to all projects 4026 Palmetto Dr, Rock Hill, SC 29732 3 Beds | 2 Baths | T…" at bounding box center [212, 120] width 425 height 203
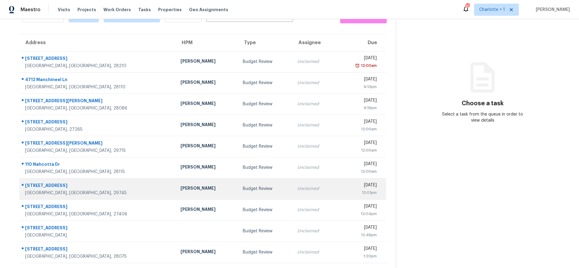
scroll to position [40, 0]
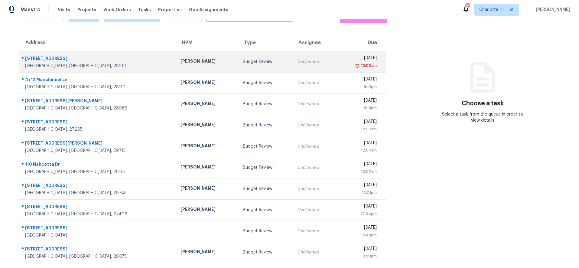
click at [176, 51] on td "[PERSON_NAME]" at bounding box center [207, 61] width 62 height 21
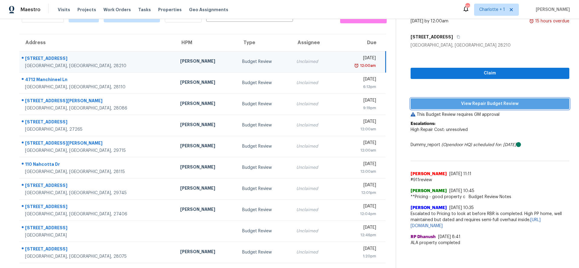
click at [459, 100] on span "View Repair Budget Review" at bounding box center [489, 104] width 149 height 8
click at [466, 100] on span "View Repair Budget Review" at bounding box center [489, 104] width 149 height 8
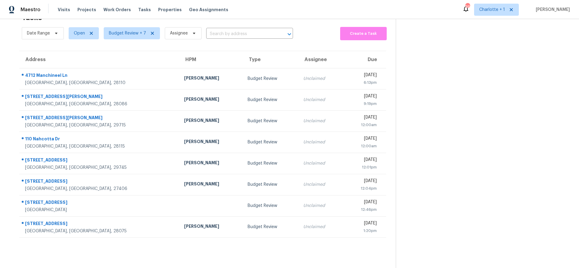
scroll to position [24, 0]
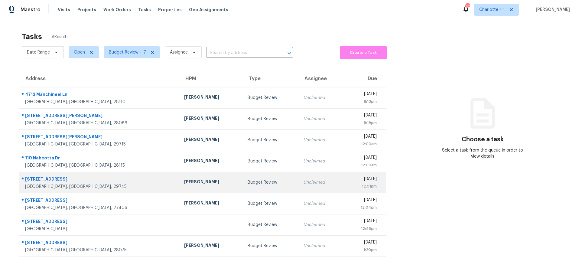
click at [348, 184] on div "12:01pm" at bounding box center [362, 186] width 29 height 6
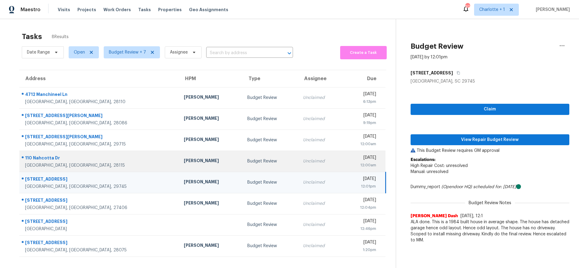
click at [347, 164] on div "12:00am" at bounding box center [361, 165] width 29 height 6
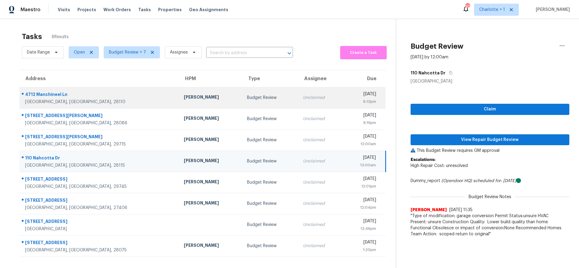
click at [86, 99] on div "[GEOGRAPHIC_DATA], [GEOGRAPHIC_DATA], 28110" at bounding box center [99, 102] width 149 height 6
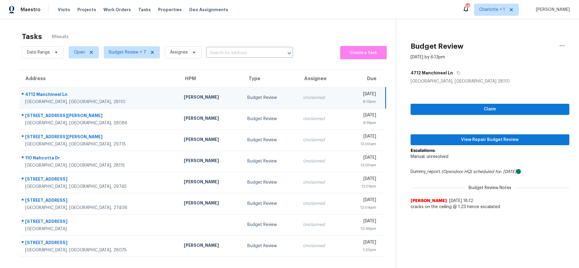
click at [118, 96] on td "[STREET_ADDRESS]" at bounding box center [99, 97] width 160 height 21
click at [476, 141] on span "View Repair Budget Review" at bounding box center [489, 140] width 149 height 8
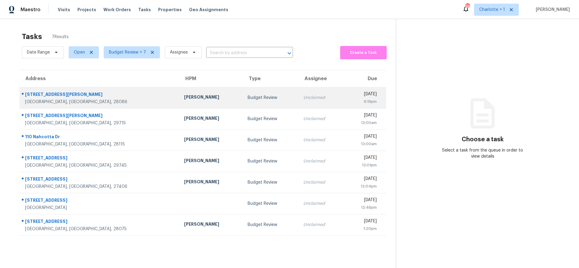
click at [179, 90] on td "[PERSON_NAME]" at bounding box center [210, 97] width 63 height 21
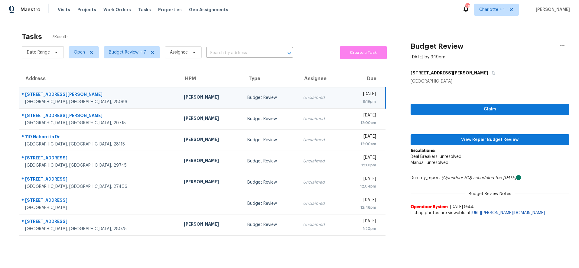
drag, startPoint x: 99, startPoint y: 96, endPoint x: 107, endPoint y: 96, distance: 7.3
click at [99, 96] on div "[STREET_ADDRESS][PERSON_NAME]" at bounding box center [99, 95] width 149 height 8
click at [455, 139] on span "View Repair Budget Review" at bounding box center [489, 140] width 149 height 8
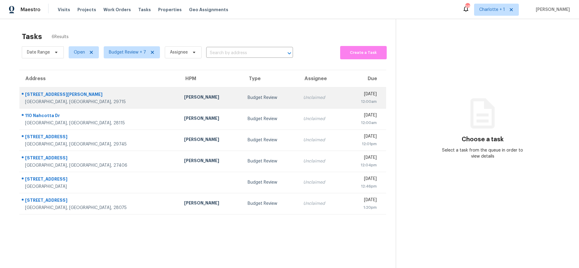
click at [343, 99] on td "[DATE] 12:00am" at bounding box center [364, 97] width 43 height 21
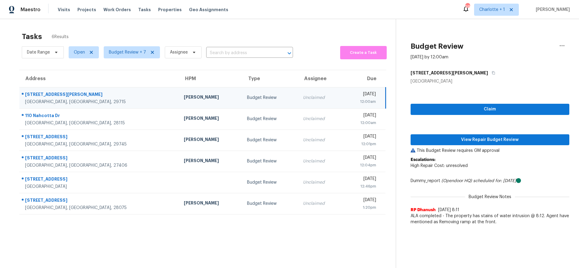
click at [184, 96] on div "[PERSON_NAME]" at bounding box center [211, 98] width 54 height 8
click at [474, 138] on span "View Repair Budget Review" at bounding box center [489, 140] width 149 height 8
